Goal: Task Accomplishment & Management: Use online tool/utility

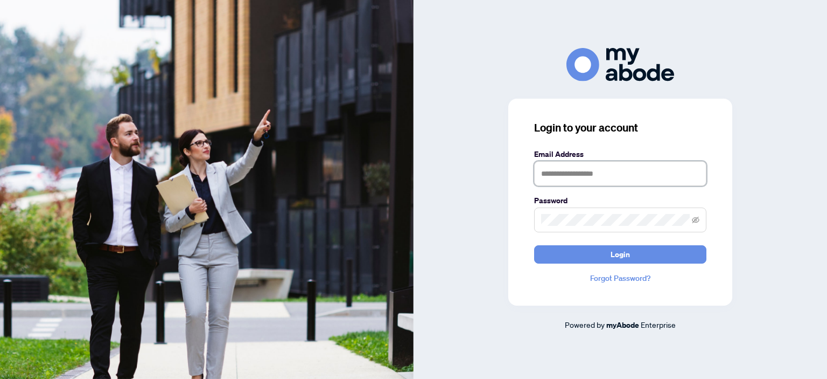
click at [567, 170] on input "text" at bounding box center [620, 173] width 172 height 25
type input "**********"
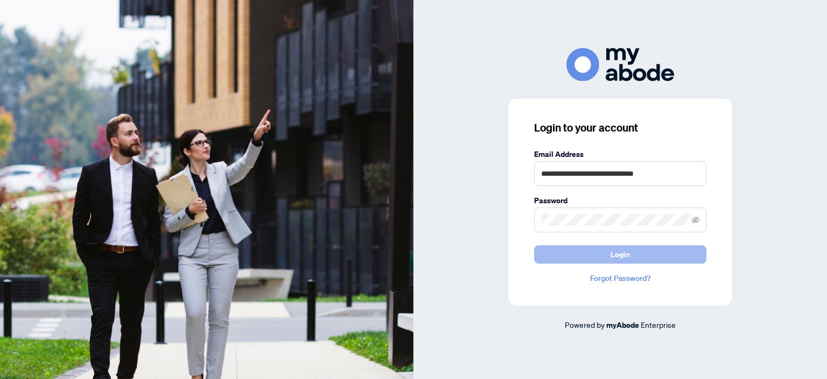
click at [580, 256] on button "Login" at bounding box center [620, 254] width 172 height 18
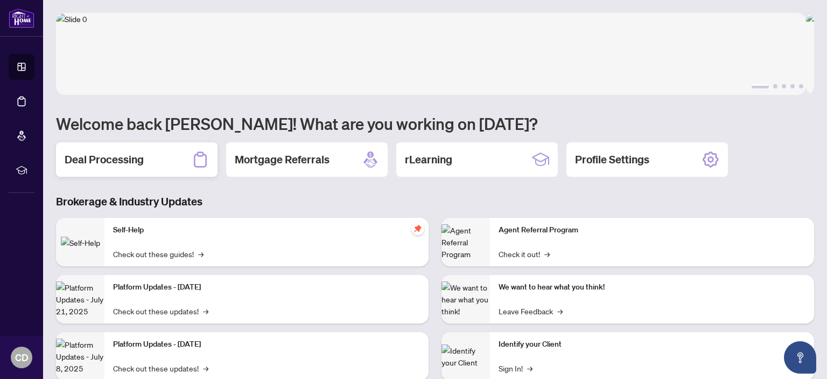
click at [115, 160] on h2 "Deal Processing" at bounding box center [104, 159] width 79 height 15
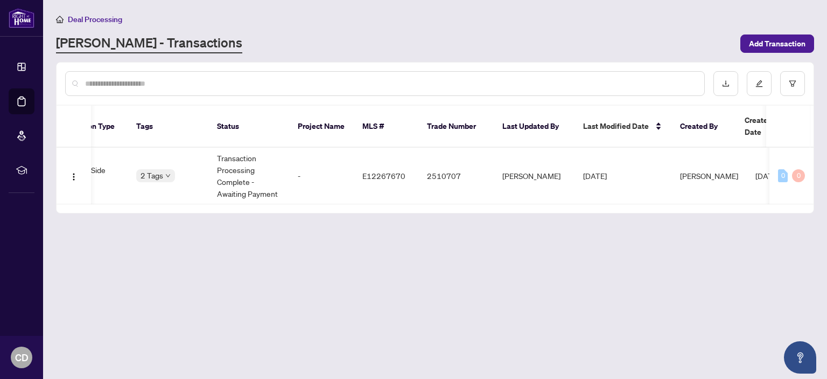
scroll to position [0, 280]
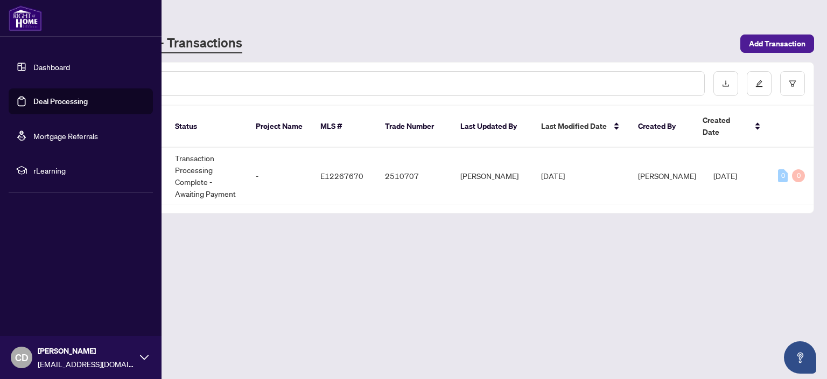
click at [143, 356] on icon at bounding box center [144, 357] width 9 height 9
click at [46, 296] on span "Logout" at bounding box center [43, 292] width 24 height 17
